Goal: Obtain resource: Download file/media

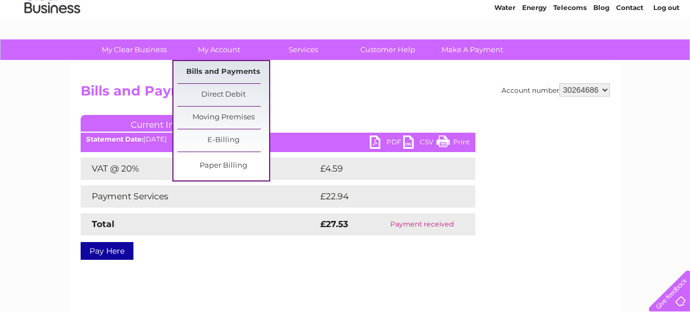
click at [222, 76] on link "Bills and Payments" at bounding box center [223, 72] width 92 height 22
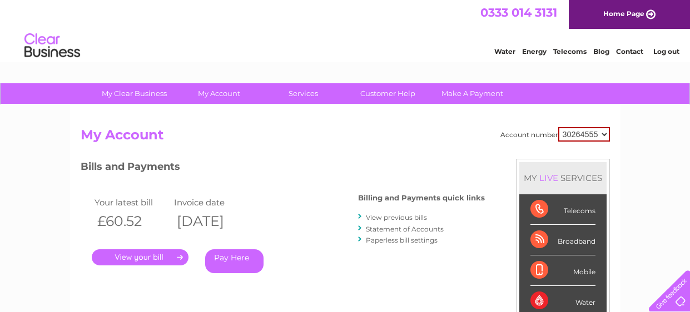
click at [386, 215] on link "View previous bills" at bounding box center [396, 217] width 61 height 8
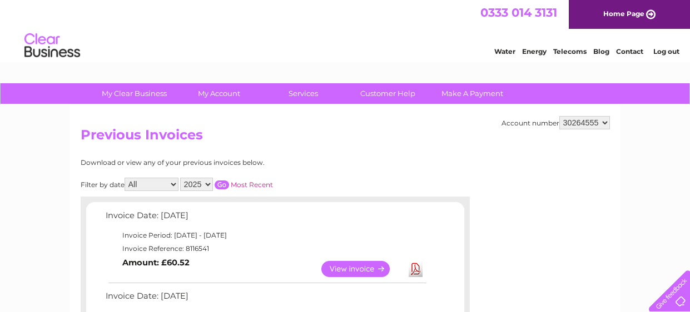
click at [583, 119] on select "30264555 30264686" at bounding box center [584, 122] width 51 height 13
select select "30264686"
click at [561, 116] on select "30264555 30264686" at bounding box center [584, 122] width 51 height 13
click at [199, 185] on select "2025 2024 2023 2022" at bounding box center [196, 184] width 33 height 13
select select "2024"
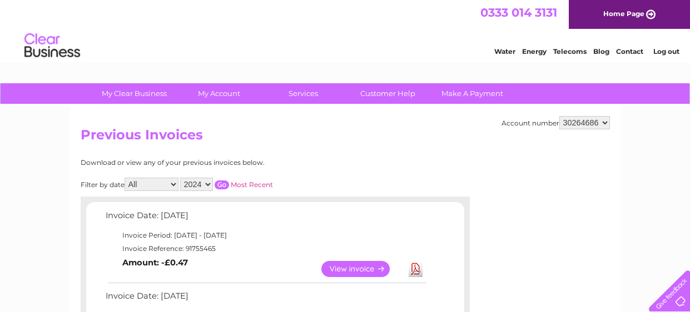
click at [180, 178] on select "2025 2024 2023 2022" at bounding box center [196, 184] width 33 height 13
click at [216, 182] on input "button" at bounding box center [222, 185] width 14 height 9
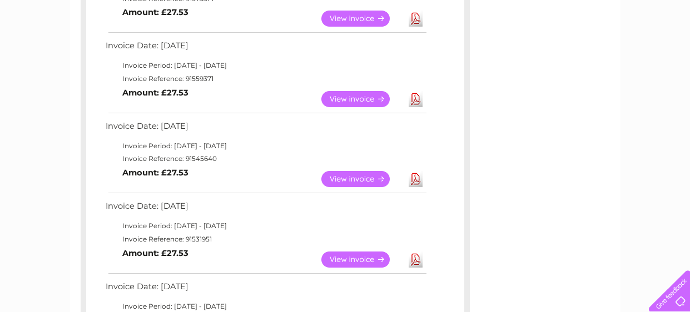
scroll to position [733, 0]
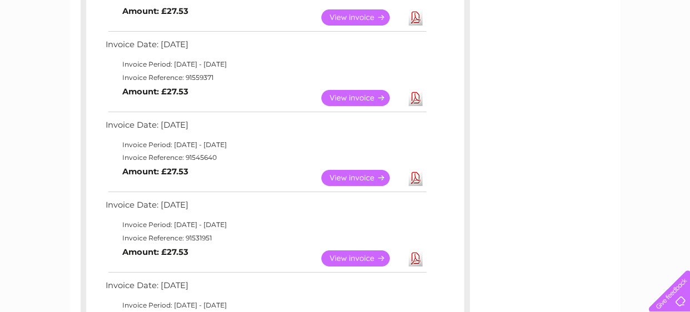
click at [344, 173] on link "View" at bounding box center [362, 178] width 82 height 16
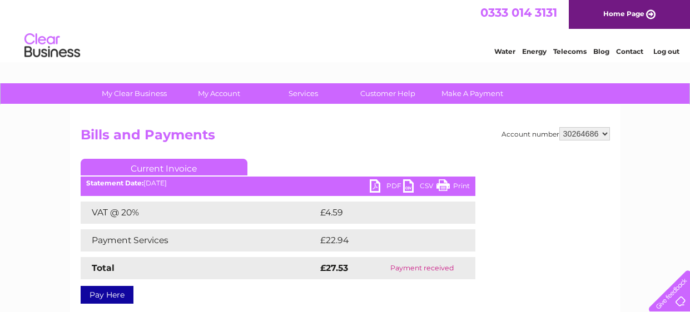
click at [406, 126] on div "Account number 30264555 30264686 Bills and Payments Current Invoice PDF CSV Pri…" at bounding box center [345, 260] width 550 height 311
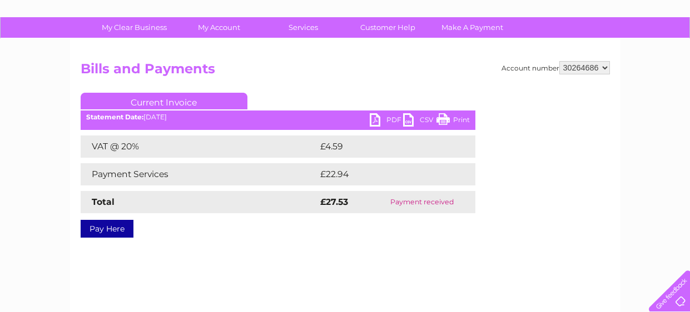
scroll to position [88, 0]
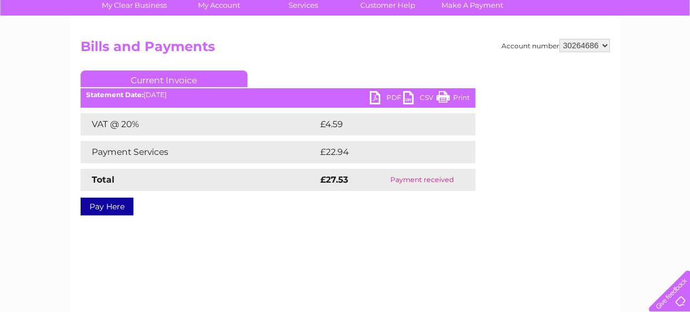
click at [415, 180] on td "Payment received" at bounding box center [422, 180] width 106 height 22
click at [382, 102] on link "PDF" at bounding box center [386, 99] width 33 height 16
click at [590, 45] on select "30264555 30264686" at bounding box center [584, 45] width 51 height 13
select select "30264555"
click at [561, 39] on select "30264555 30264686" at bounding box center [584, 45] width 51 height 13
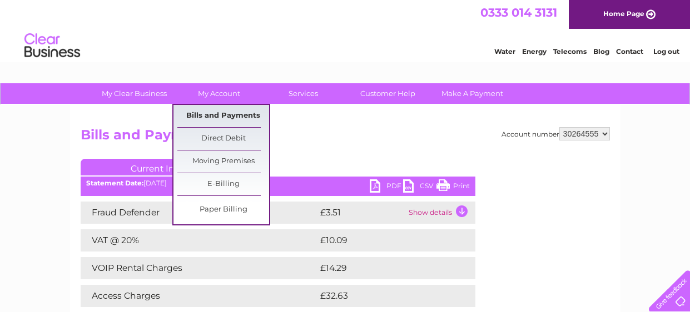
click at [225, 118] on link "Bills and Payments" at bounding box center [223, 116] width 92 height 22
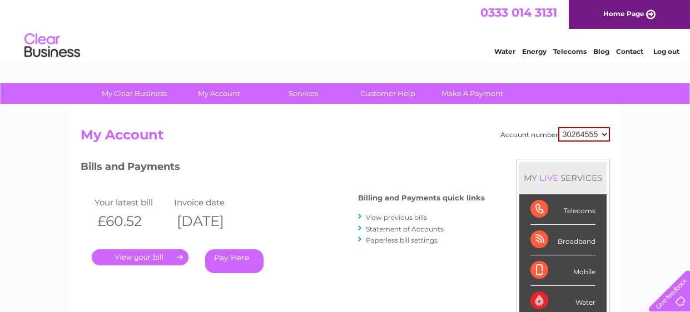
click at [380, 219] on link "View previous bills" at bounding box center [396, 217] width 61 height 8
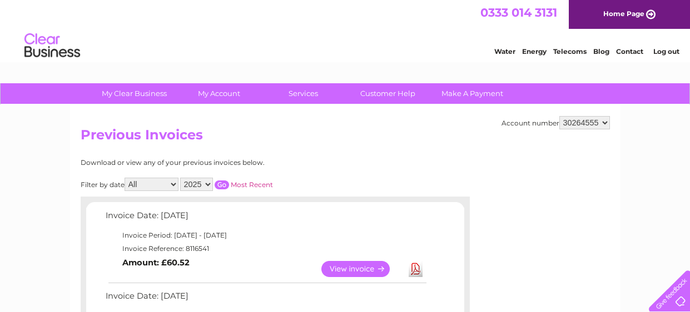
click at [190, 184] on select "2025 2024 2023" at bounding box center [196, 184] width 33 height 13
select select "2024"
click at [180, 178] on select "2025 2024 2023" at bounding box center [196, 184] width 33 height 13
click at [217, 186] on input "button" at bounding box center [222, 185] width 14 height 9
click at [287, 162] on div "Download or view any of your previous invoices below." at bounding box center [227, 163] width 292 height 8
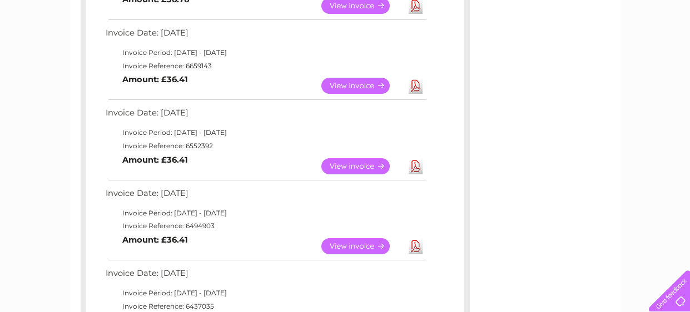
scroll to position [667, 0]
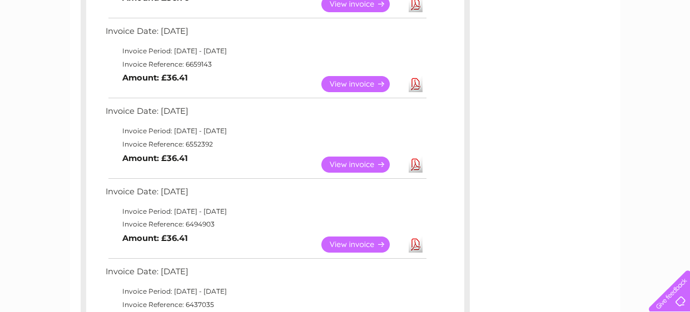
click at [356, 166] on link "View" at bounding box center [362, 165] width 82 height 16
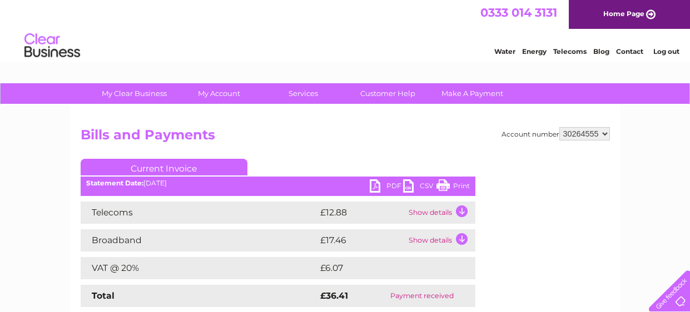
click at [385, 187] on link "PDF" at bounding box center [386, 188] width 33 height 16
